Goal: Transaction & Acquisition: Download file/media

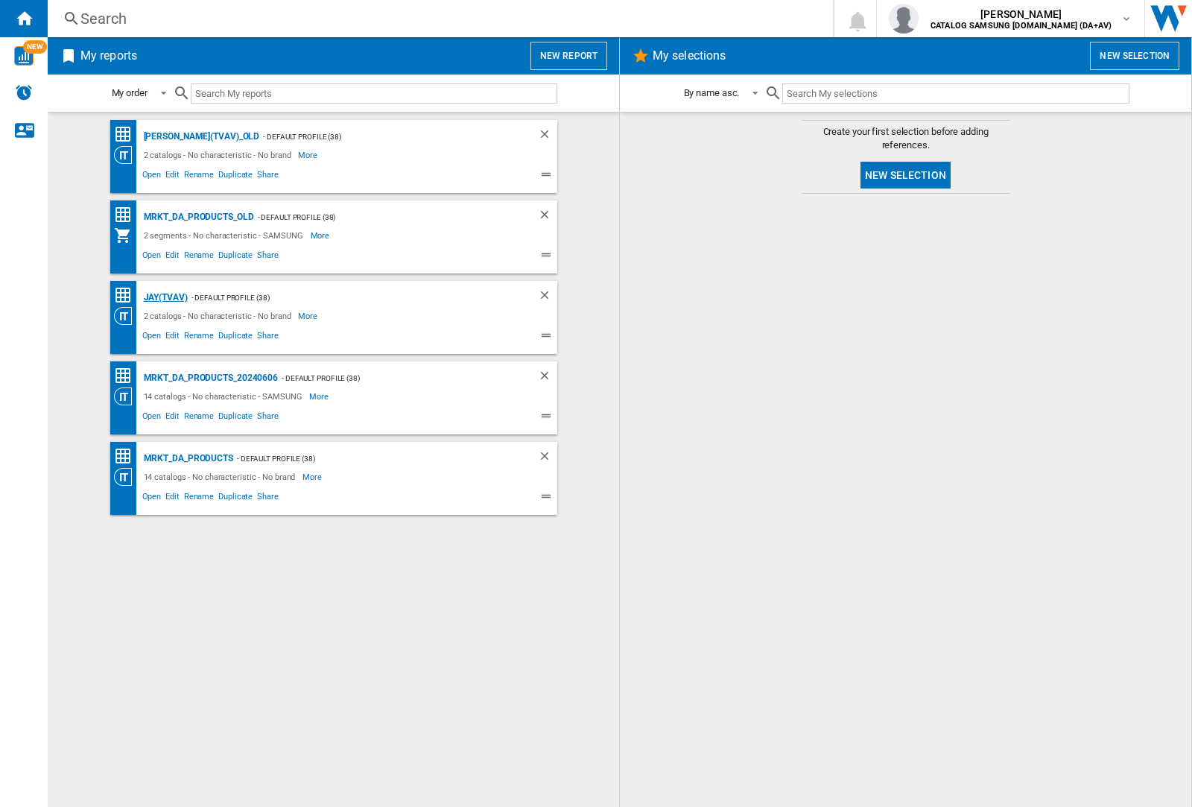
click at [165, 297] on div "JAY(TVAV)" at bounding box center [164, 297] width 48 height 19
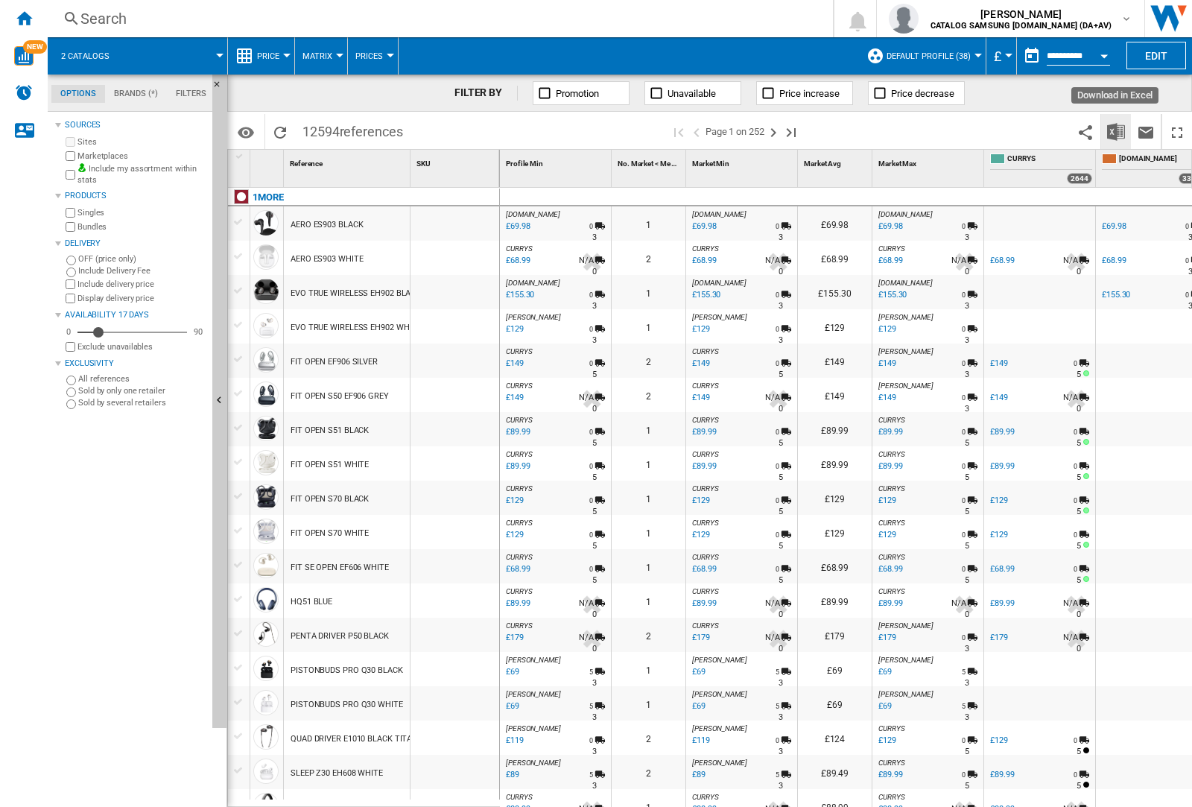
click at [1116, 131] on img "Download in Excel" at bounding box center [1116, 132] width 18 height 18
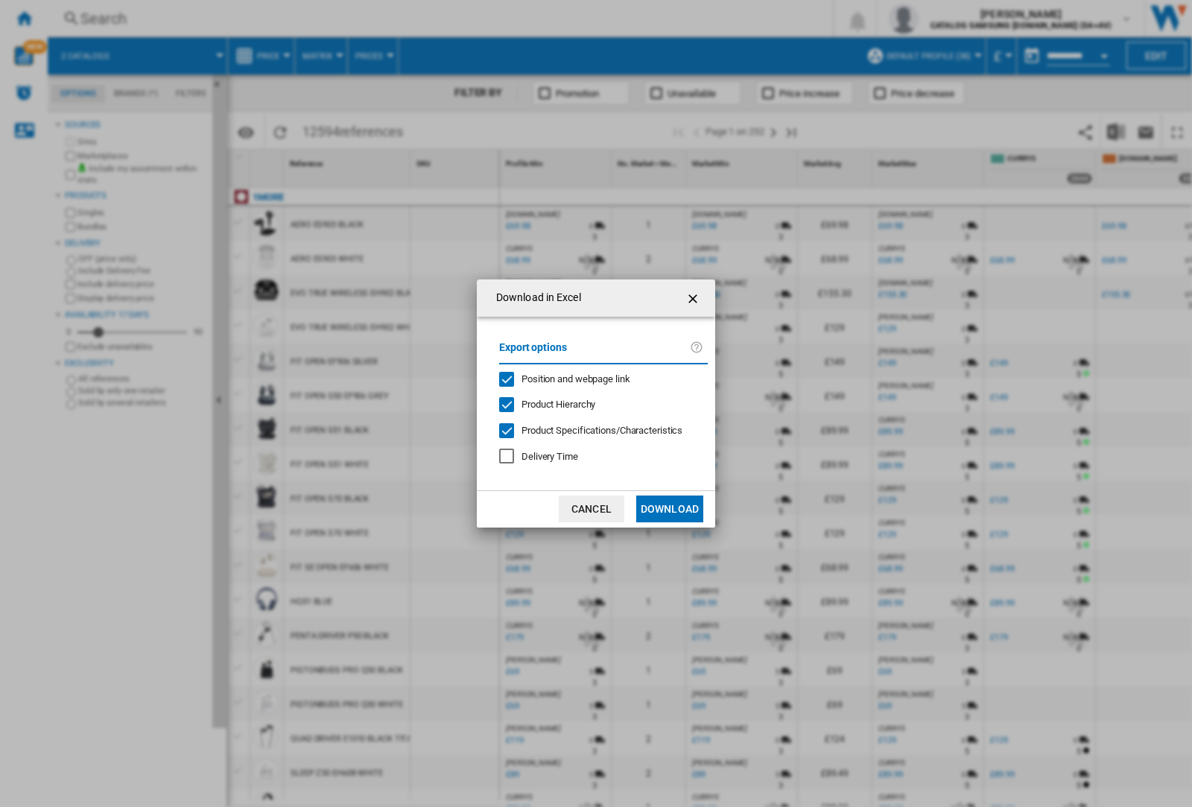
click at [597, 378] on span "Position and webpage link" at bounding box center [575, 378] width 109 height 11
click at [670, 509] on button "Download" at bounding box center [669, 508] width 67 height 27
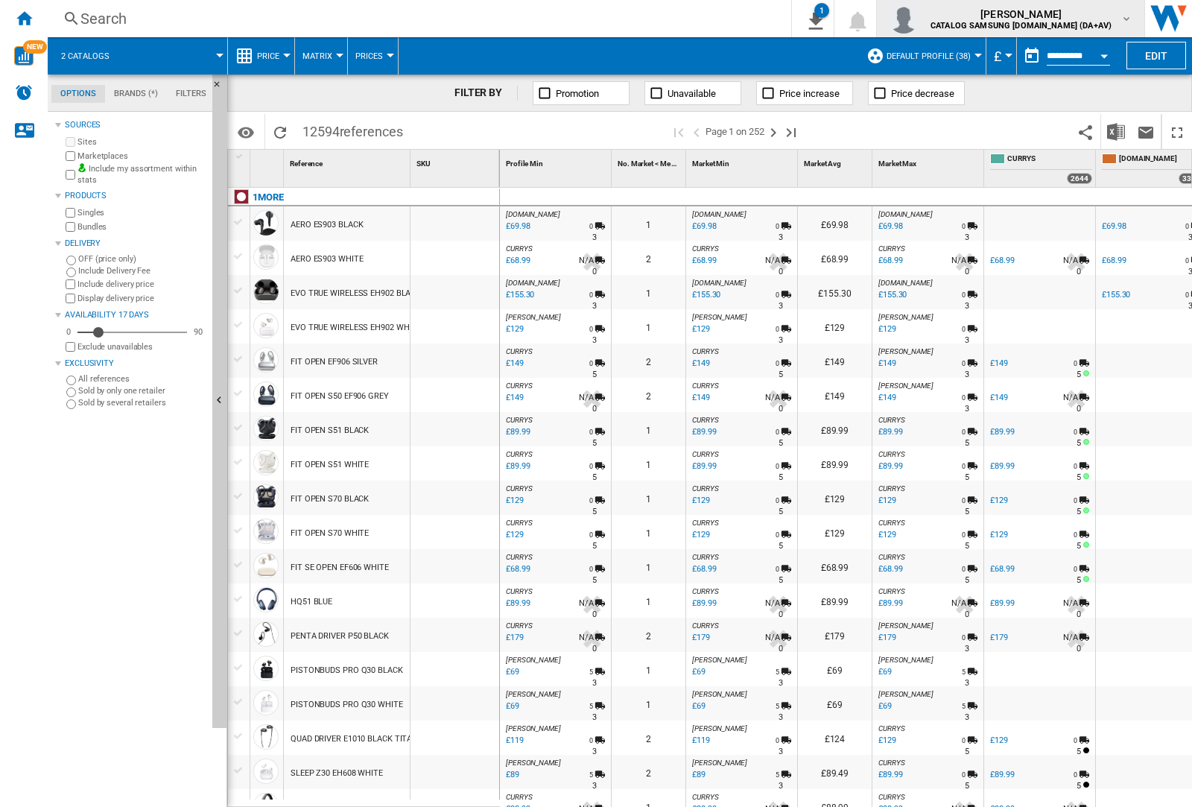
click at [918, 19] on img "button" at bounding box center [903, 19] width 30 height 30
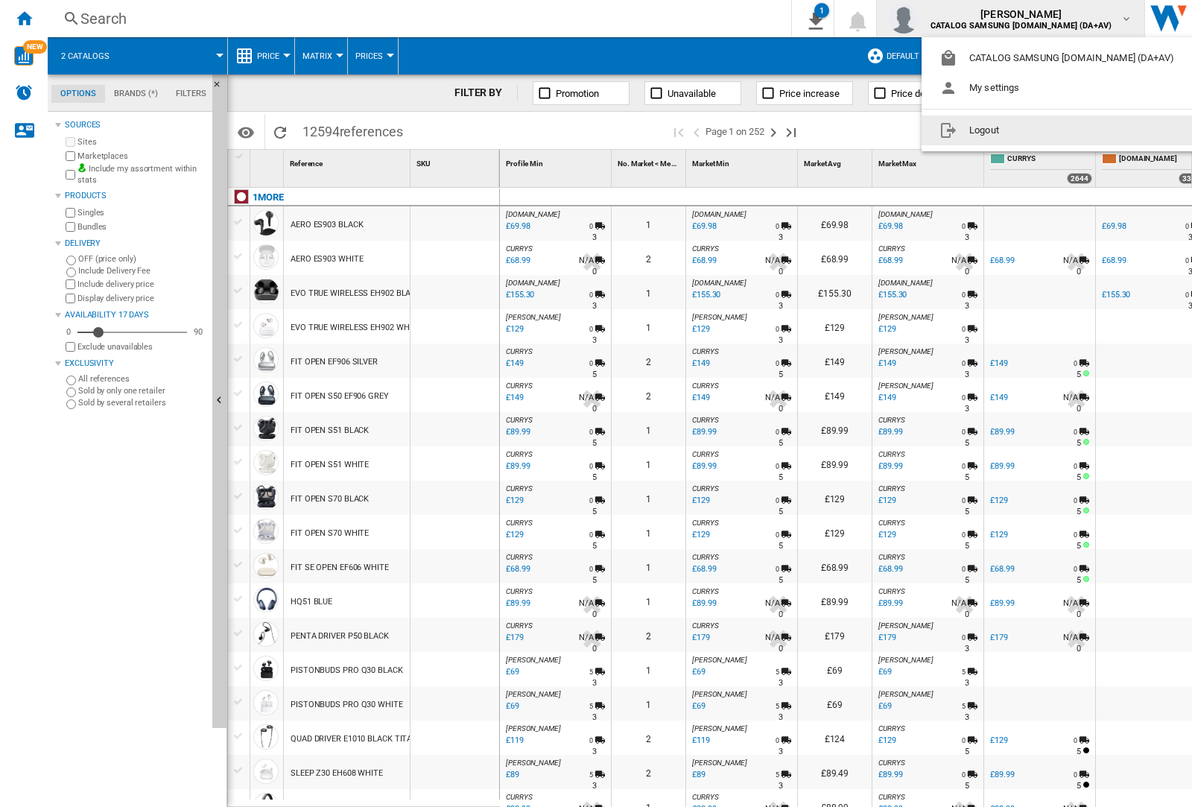
click at [1036, 130] on button "Logout" at bounding box center [1059, 130] width 276 height 30
